Goal: Browse casually: Explore the website without a specific task or goal

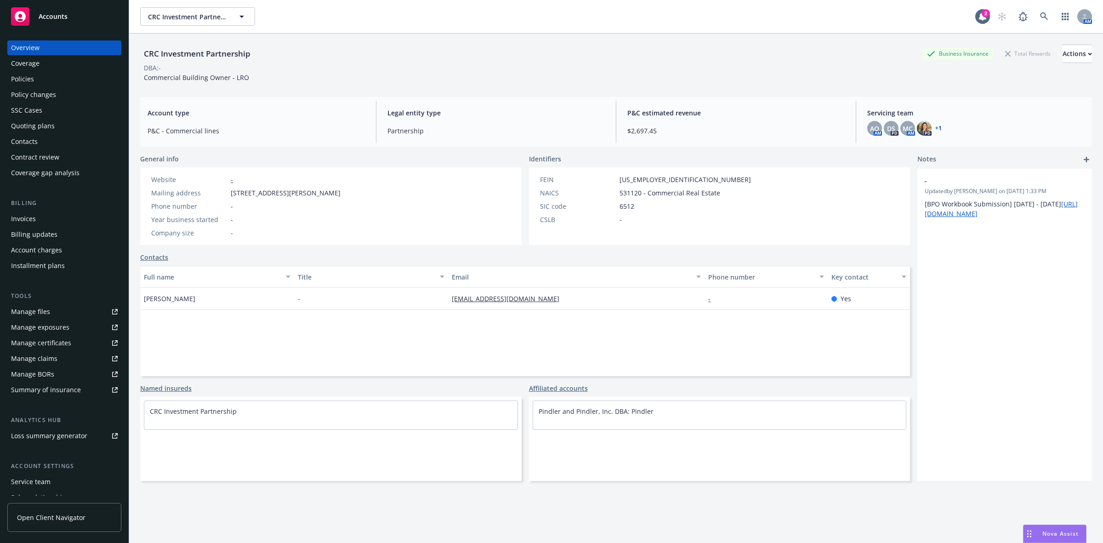
click at [520, 64] on div "DBA: -" at bounding box center [616, 68] width 952 height 10
